Goal: Task Accomplishment & Management: Manage account settings

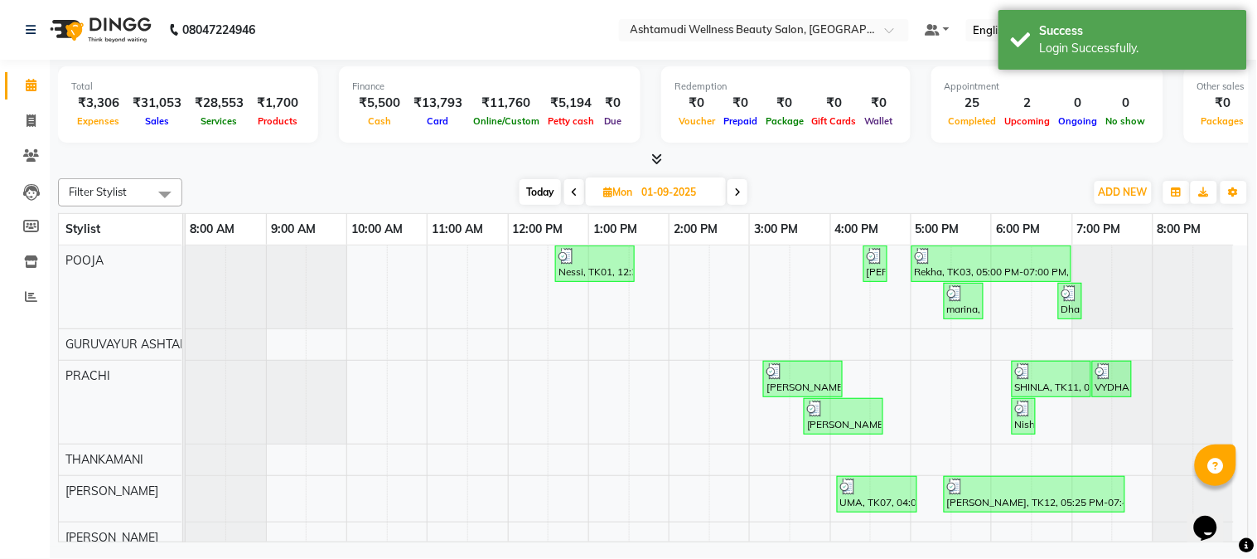
click at [574, 191] on icon at bounding box center [574, 192] width 7 height 10
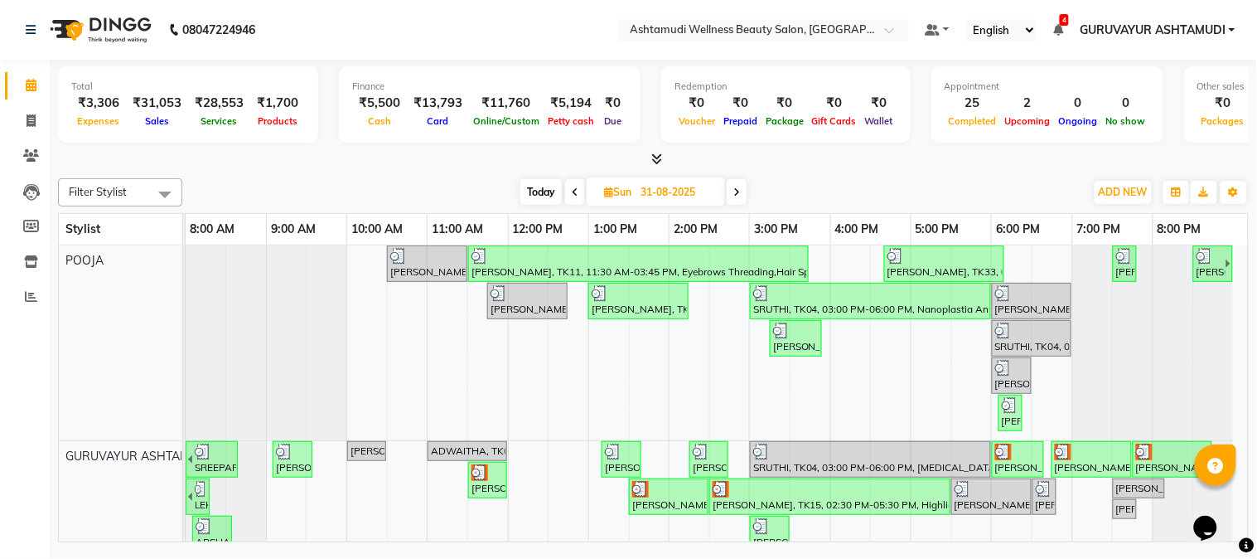
click at [739, 193] on icon at bounding box center [737, 192] width 7 height 10
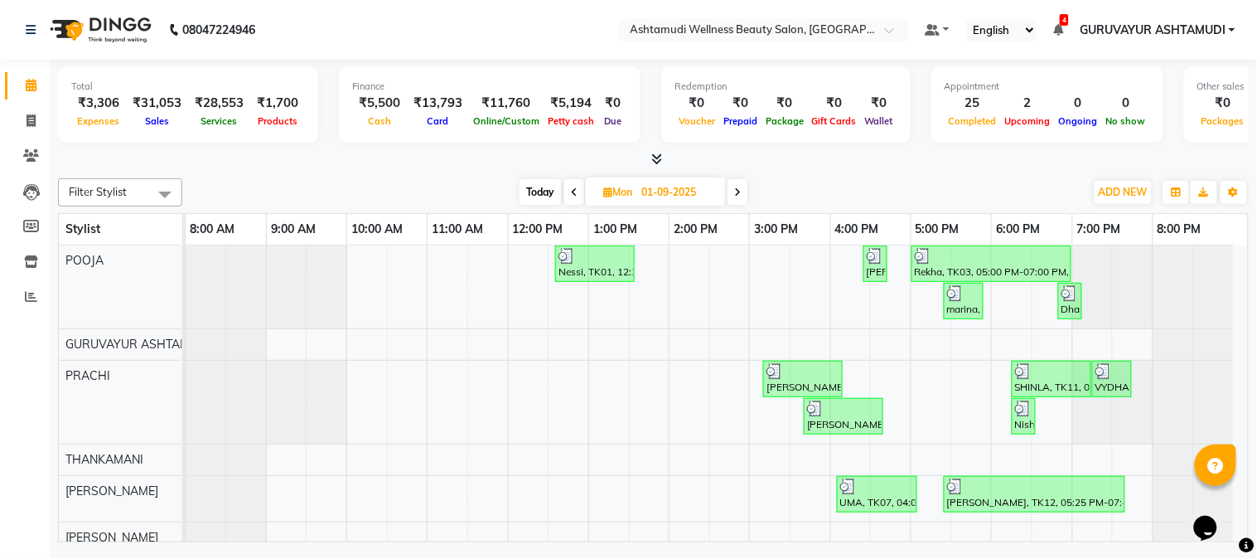
click at [567, 189] on span at bounding box center [574, 192] width 20 height 26
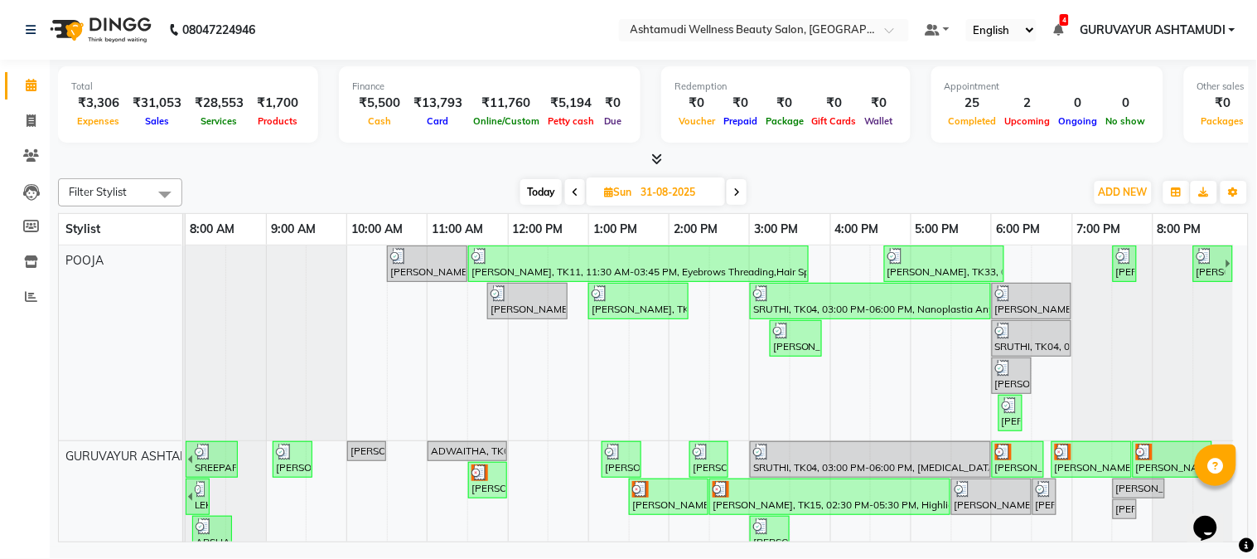
click at [572, 189] on icon at bounding box center [575, 192] width 7 height 10
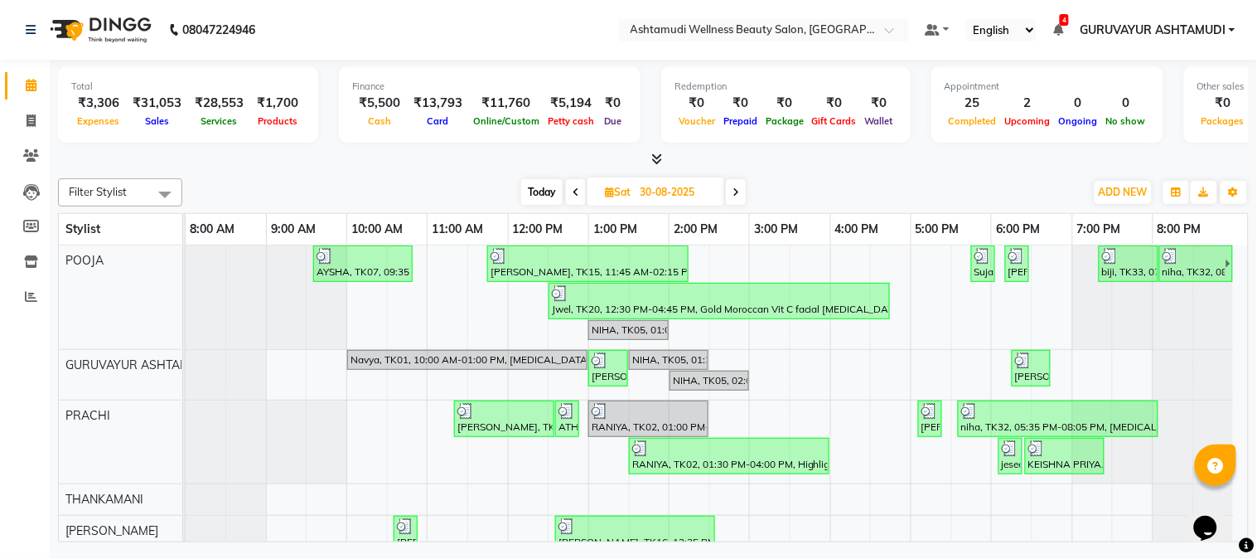
click at [726, 187] on div "[DATE] [DATE]" at bounding box center [634, 192] width 228 height 25
click at [739, 191] on icon at bounding box center [736, 192] width 7 height 10
type input "31-08-2025"
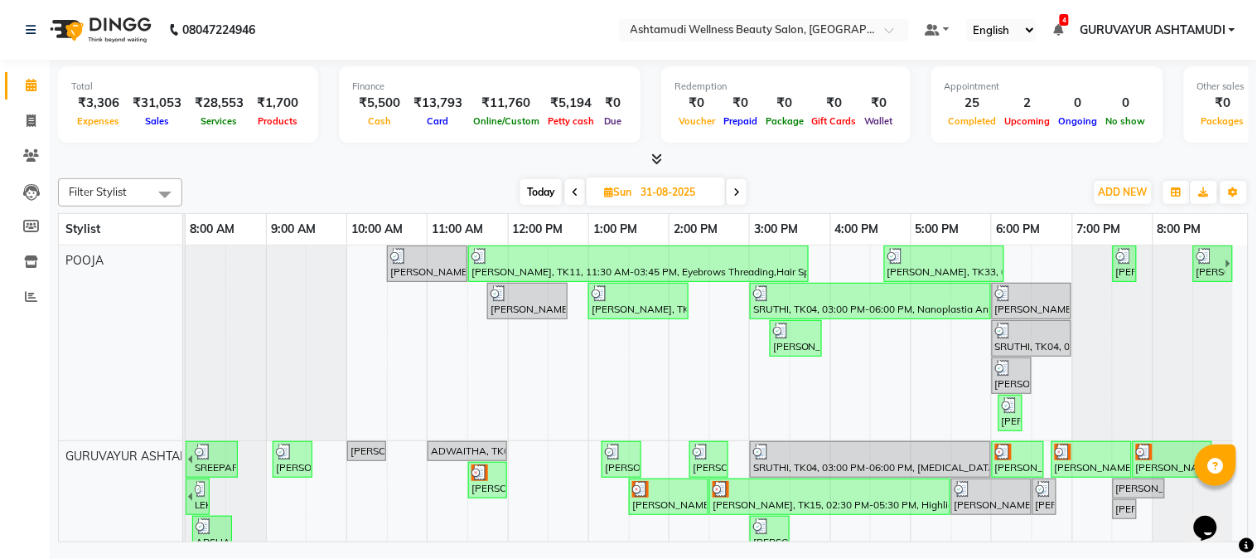
click at [819, 174] on div "Filter Stylist Select All Aathithya [PERSON_NAME] [PERSON_NAME] ARYA GURUVAYUR …" at bounding box center [653, 357] width 1191 height 371
